Goal: Task Accomplishment & Management: Use online tool/utility

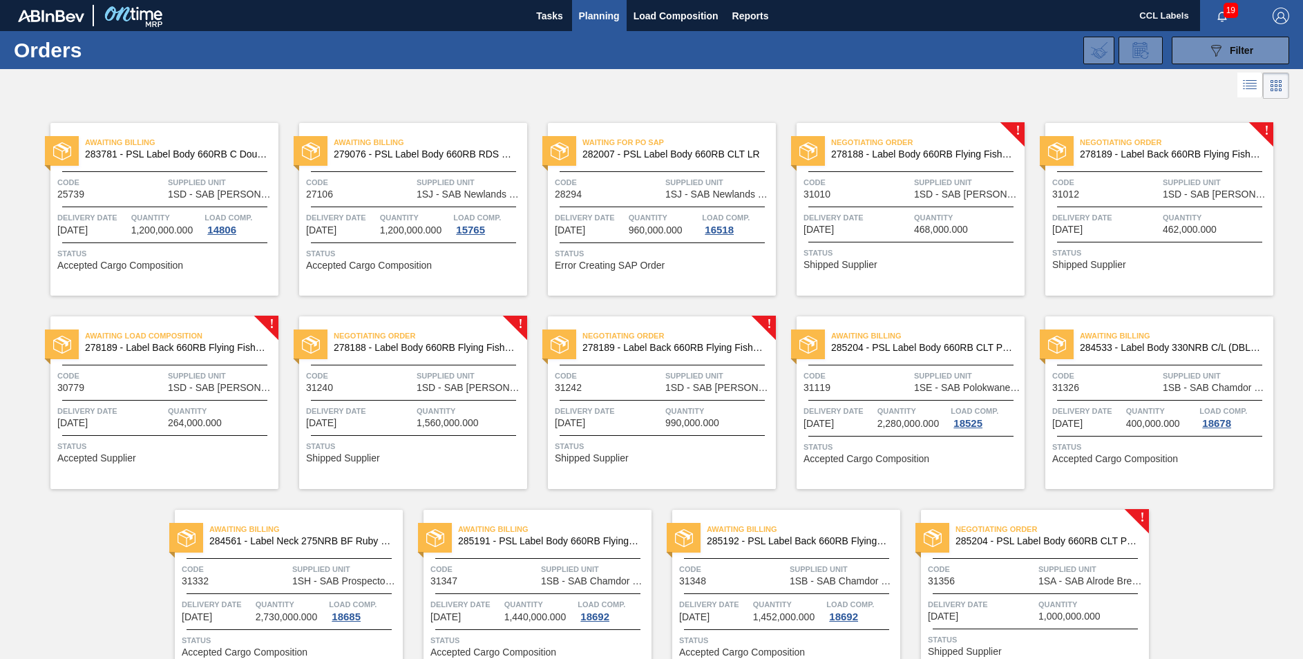
click at [1045, 538] on span "285204 - PSL Label Body 660RB CLT PU 25" at bounding box center [1047, 541] width 182 height 10
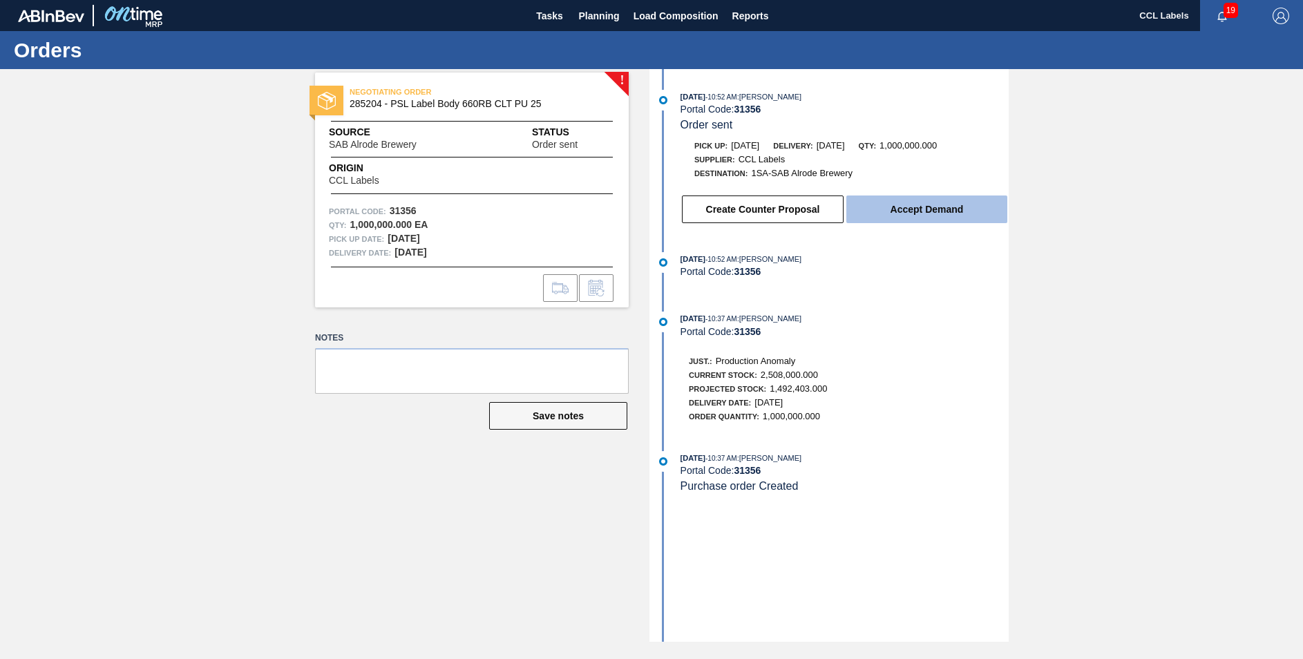
click at [896, 209] on button "Accept Demand" at bounding box center [926, 210] width 161 height 28
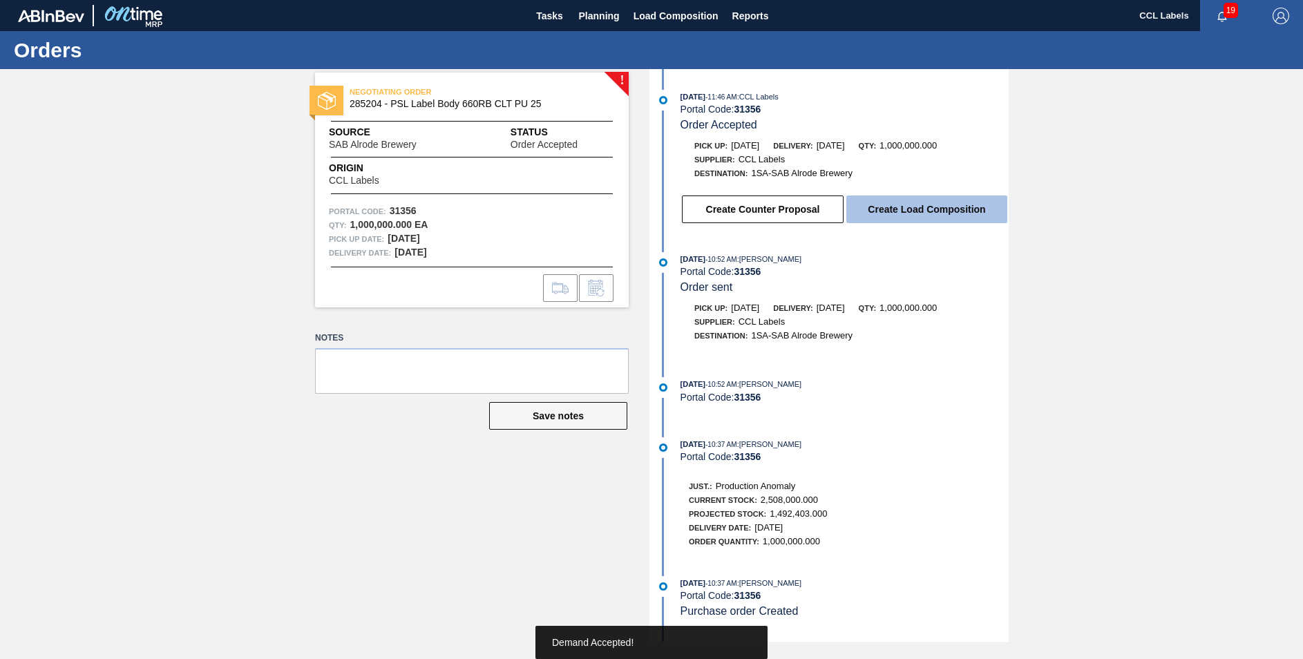
click at [898, 211] on button "Create Load Composition" at bounding box center [926, 210] width 161 height 28
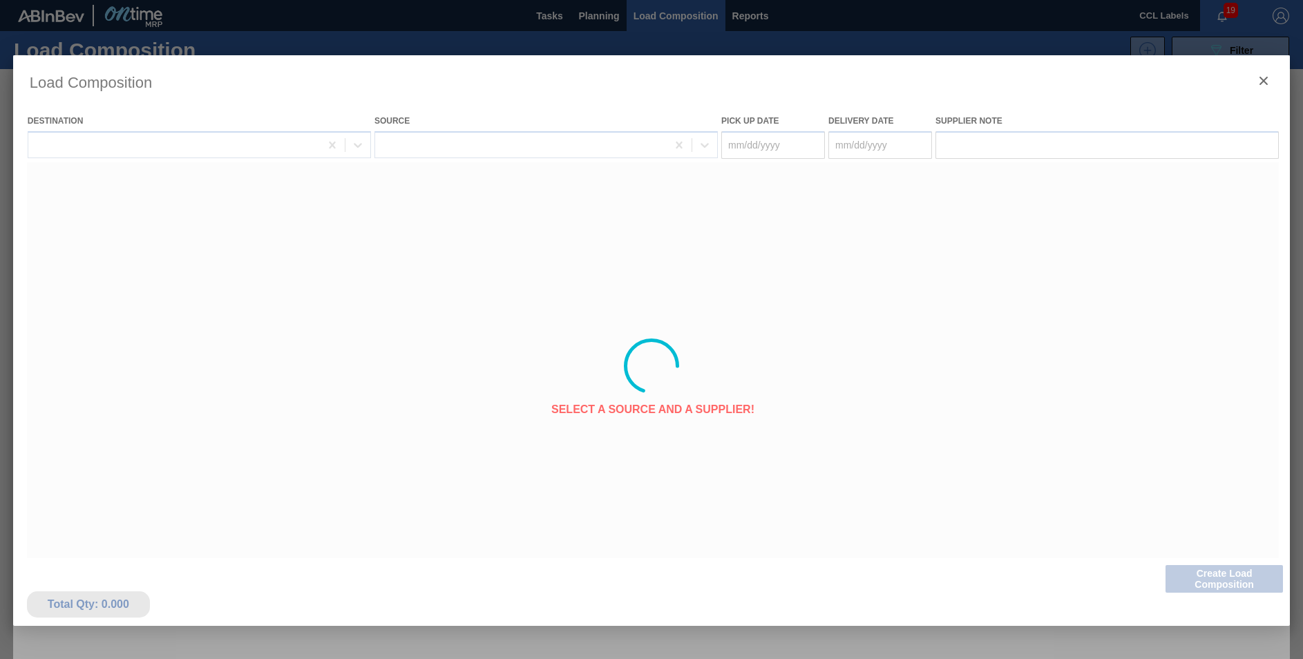
type Date "[DATE]"
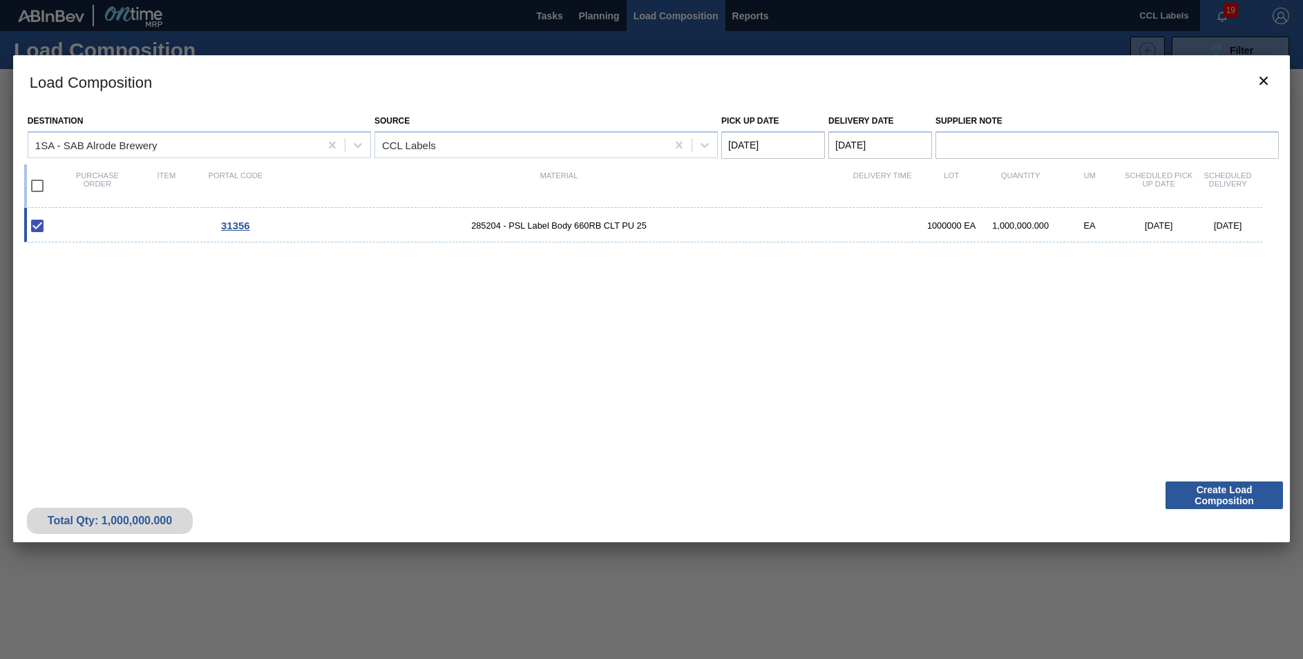
click at [851, 146] on Date "[DATE]" at bounding box center [880, 145] width 104 height 28
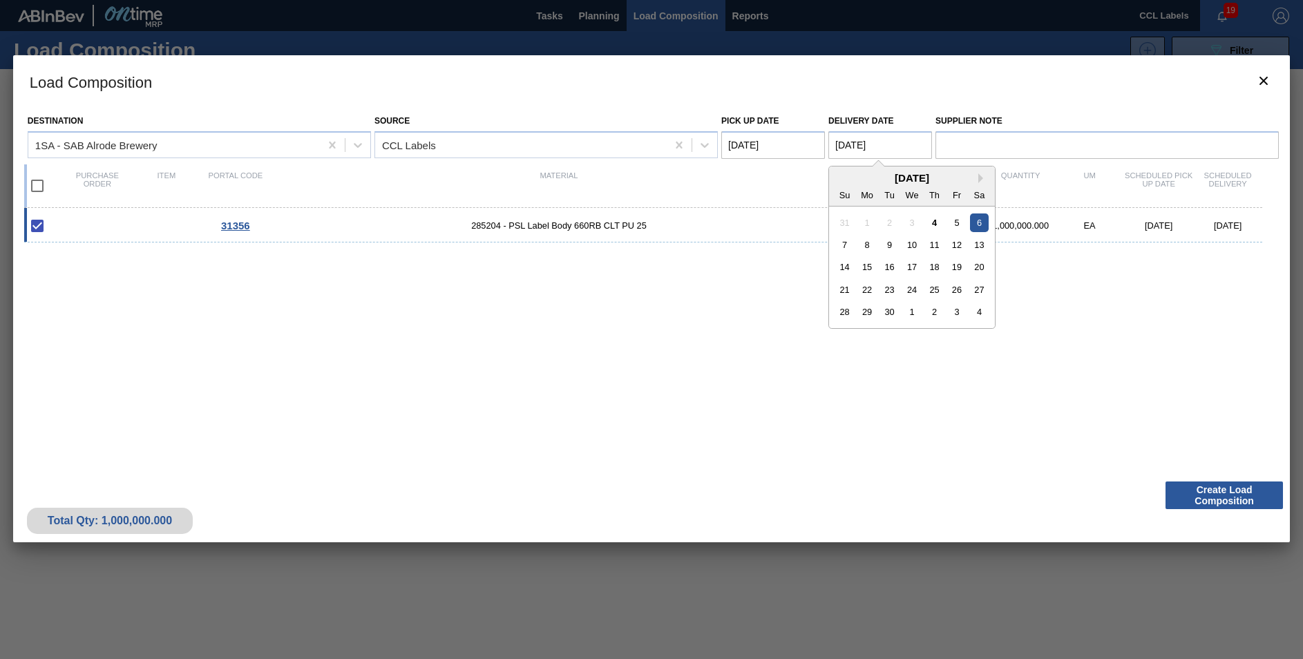
drag, startPoint x: 959, startPoint y: 217, endPoint x: 965, endPoint y: 241, distance: 25.0
click at [958, 217] on div "5" at bounding box center [956, 222] width 19 height 19
type Date "[DATE]"
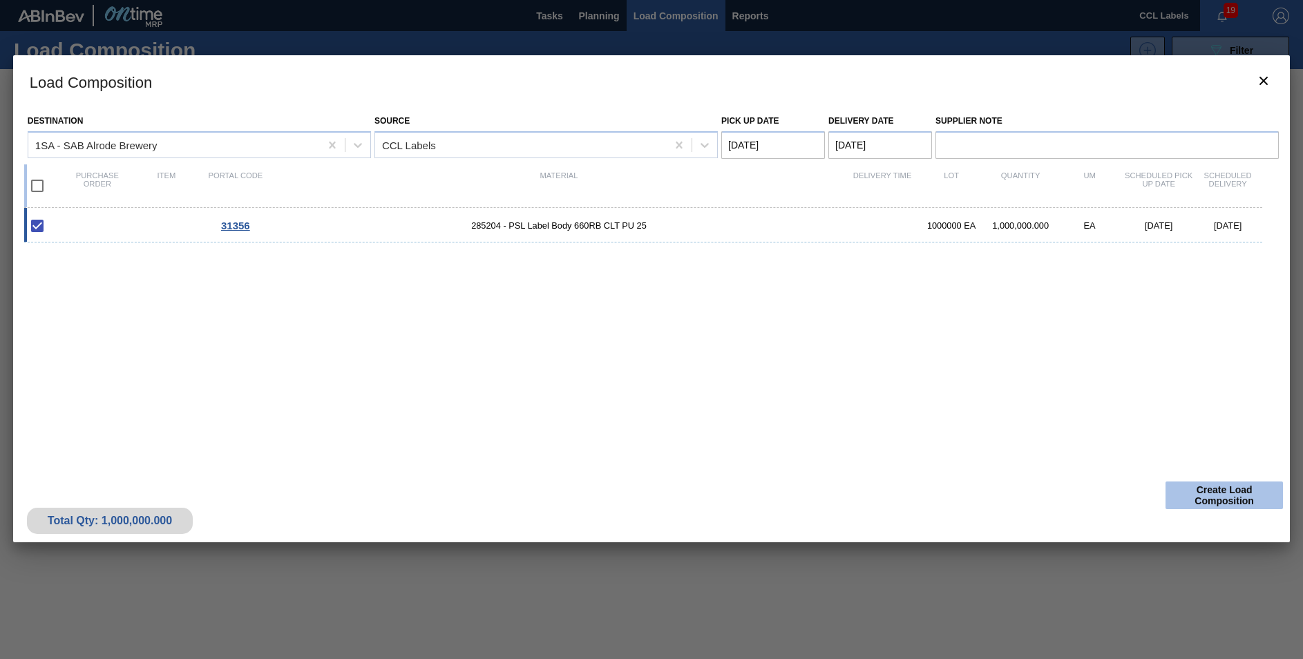
click at [1232, 498] on button "Create Load Composition" at bounding box center [1224, 496] width 117 height 28
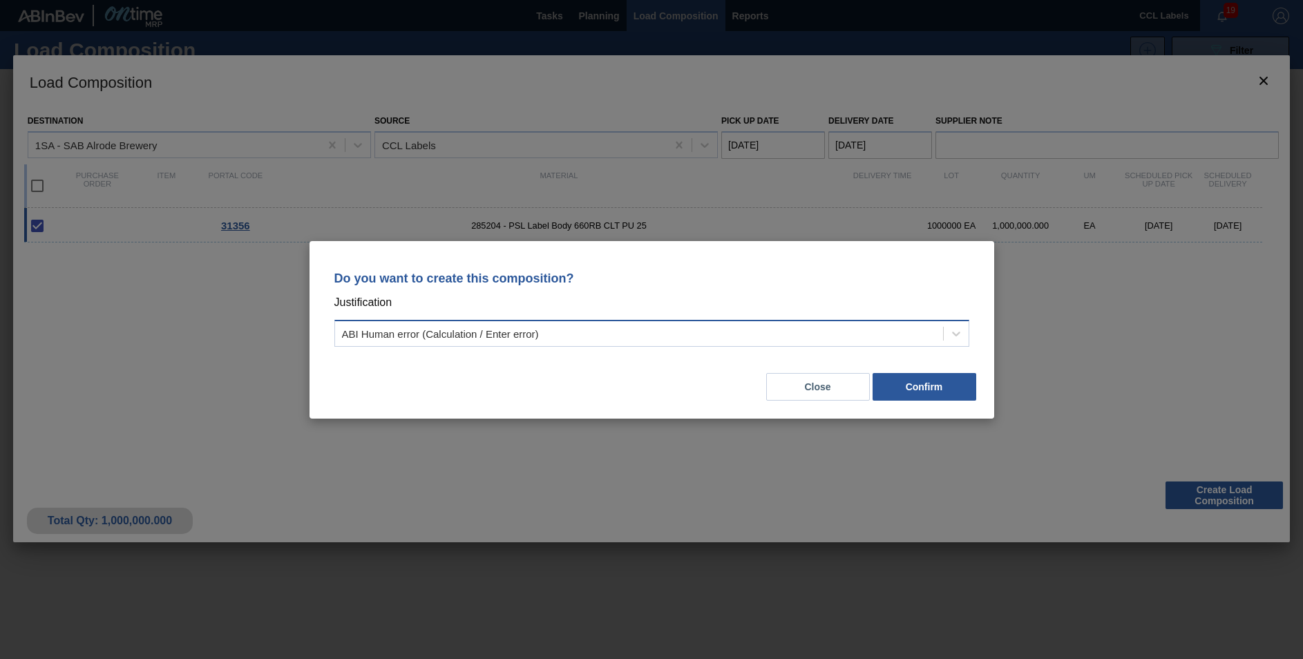
click at [547, 326] on div "ABI Human error (Calculation / Enter error)" at bounding box center [639, 333] width 608 height 20
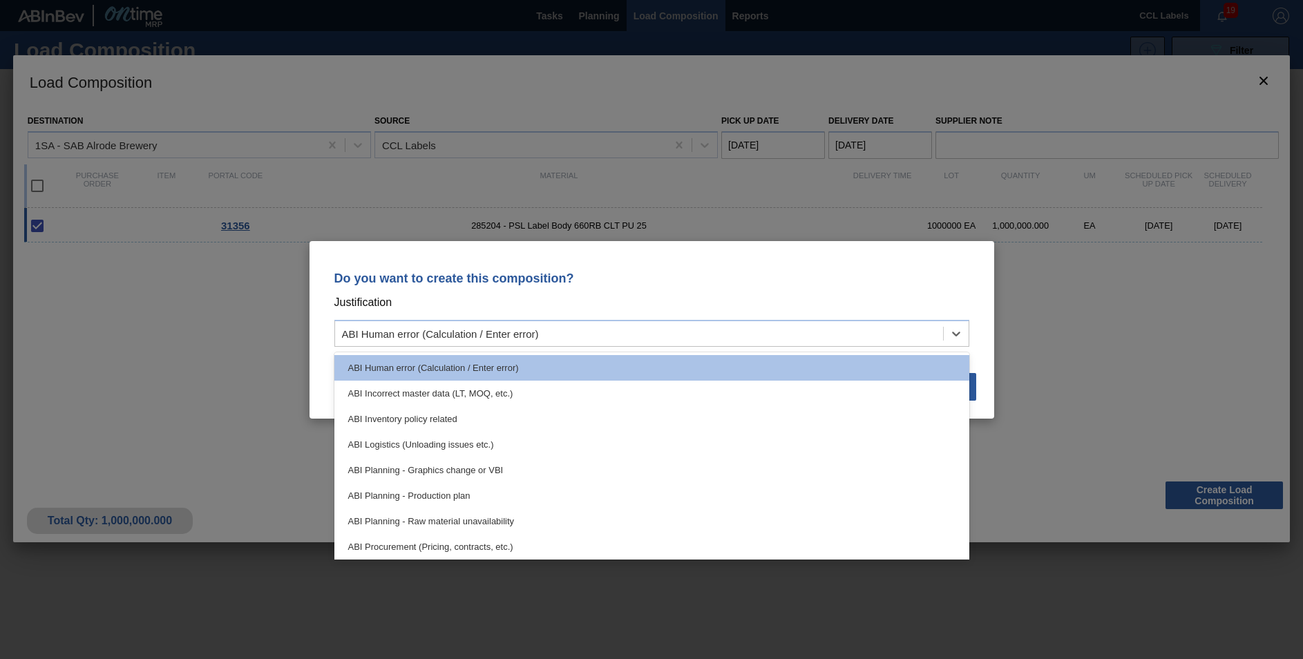
click at [480, 491] on div "ABI Planning - Production plan" at bounding box center [651, 496] width 635 height 26
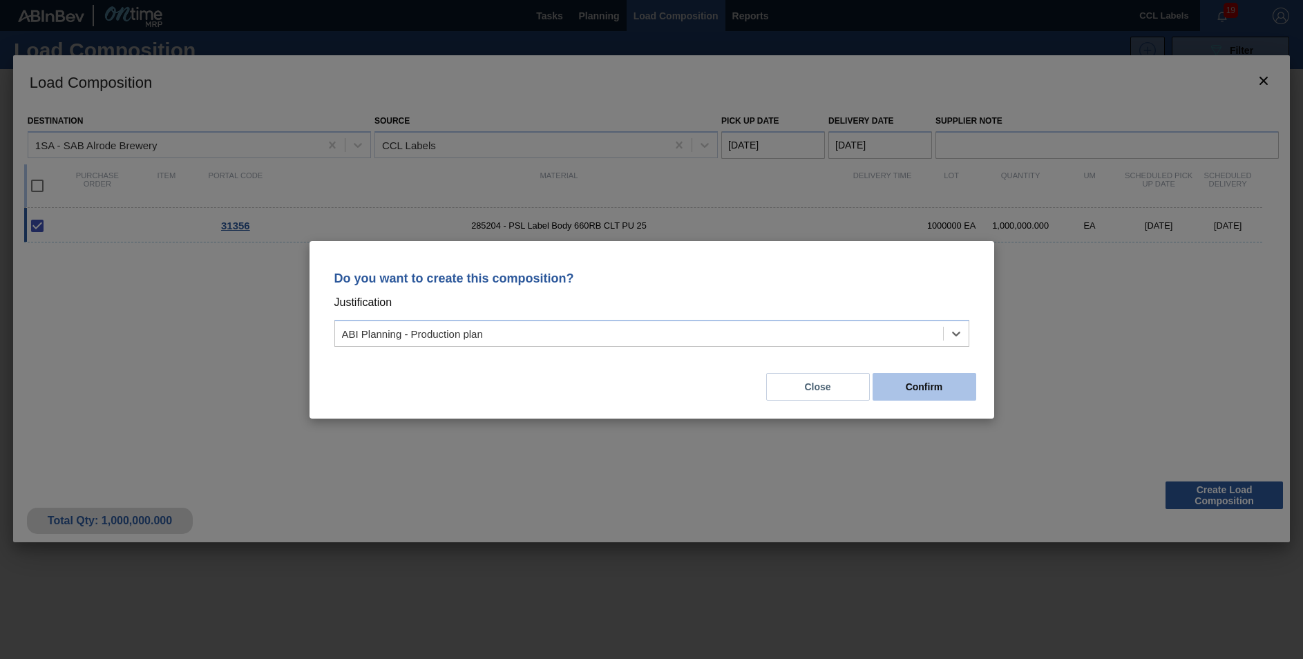
click at [927, 397] on button "Confirm" at bounding box center [925, 387] width 104 height 28
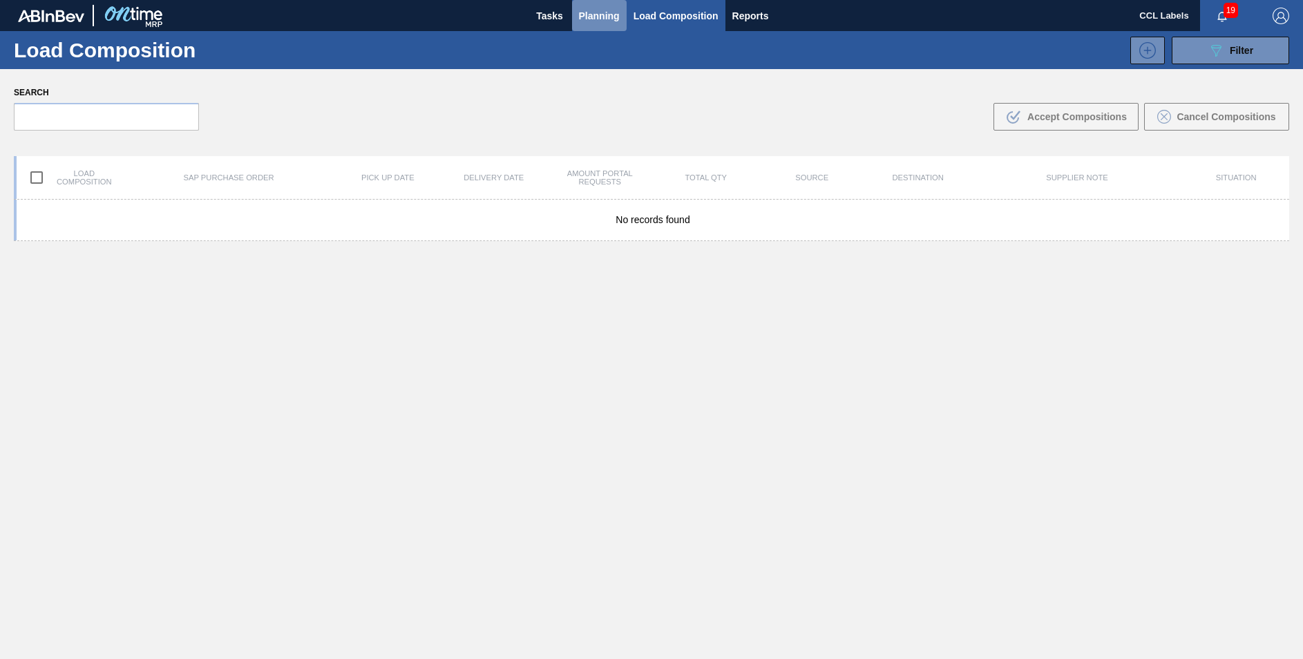
click at [594, 18] on span "Planning" at bounding box center [599, 16] width 41 height 17
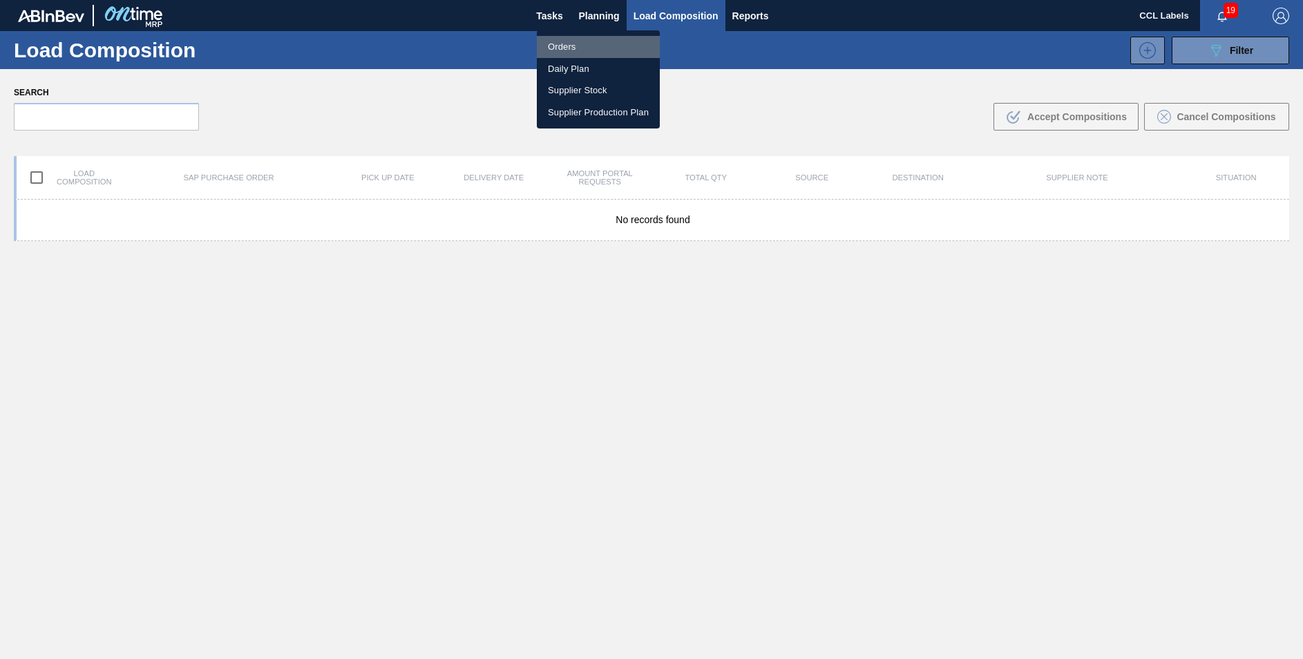
click at [566, 41] on li "Orders" at bounding box center [598, 47] width 123 height 22
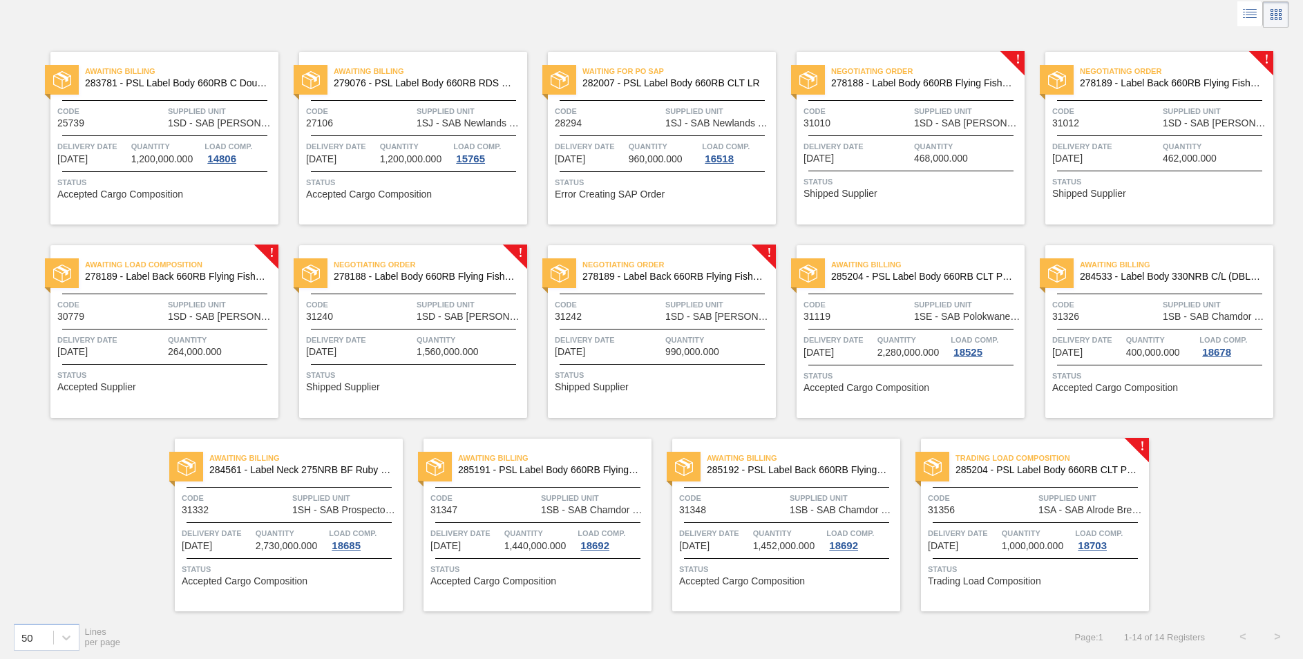
scroll to position [75, 0]
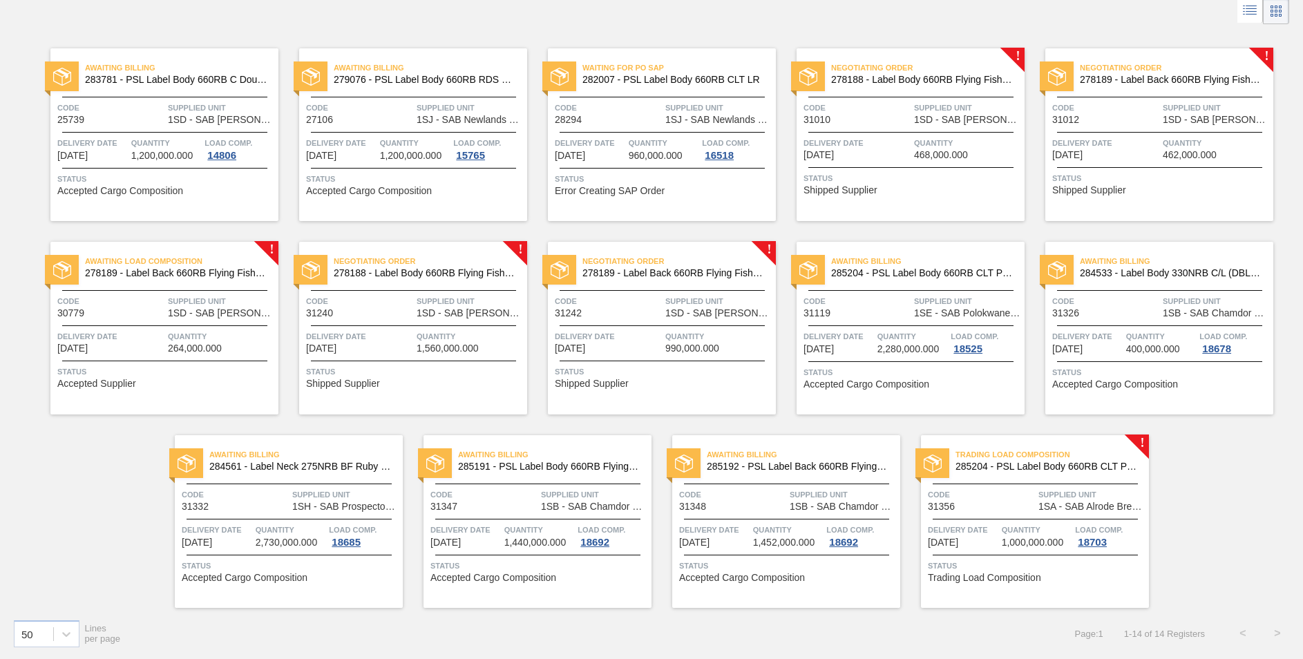
click at [1063, 462] on span "285204 - PSL Label Body 660RB CLT PU 25" at bounding box center [1047, 467] width 182 height 10
